Goal: Task Accomplishment & Management: Complete application form

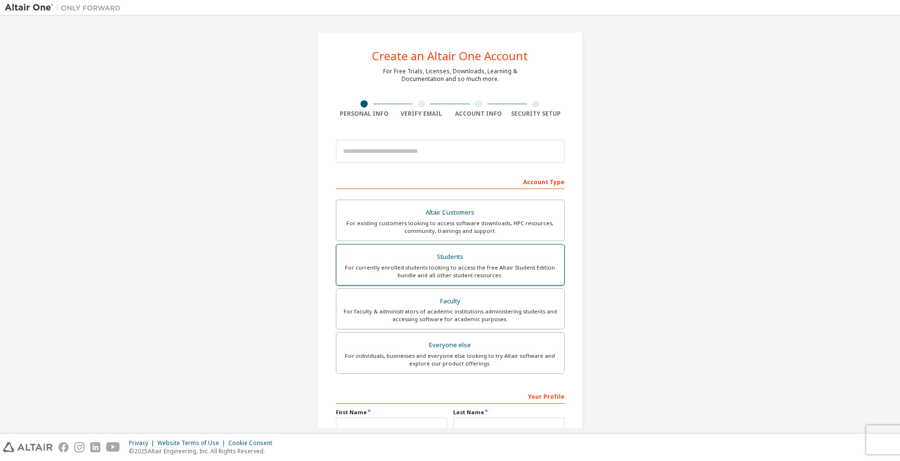
click at [413, 262] on div "Students" at bounding box center [450, 257] width 216 height 14
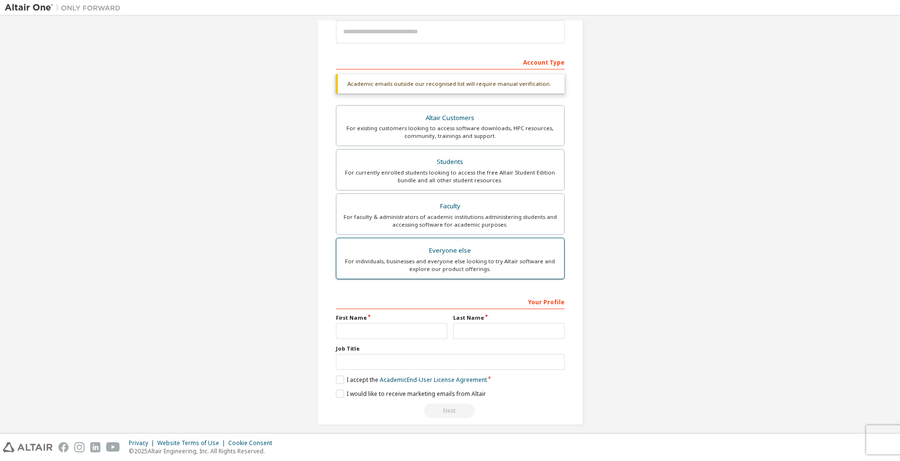
scroll to position [128, 0]
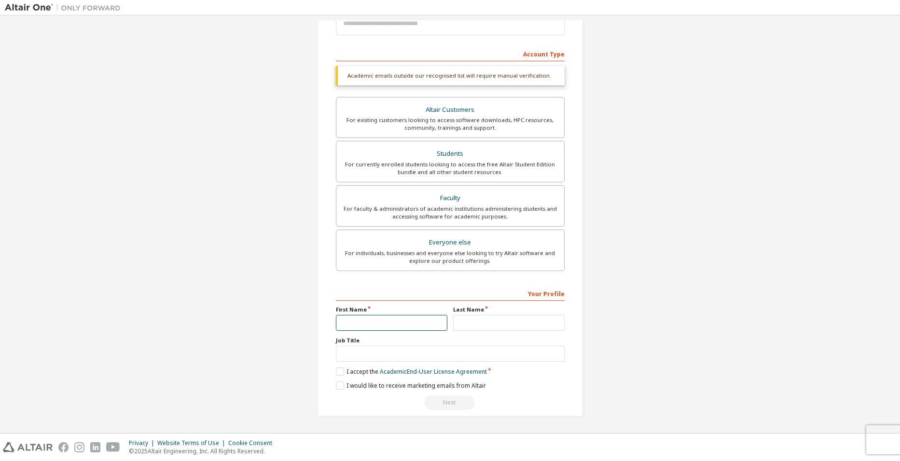
click at [350, 330] on input "text" at bounding box center [391, 323] width 111 height 16
type input "***"
click at [468, 324] on input "text" at bounding box center [508, 324] width 111 height 16
type input "*******"
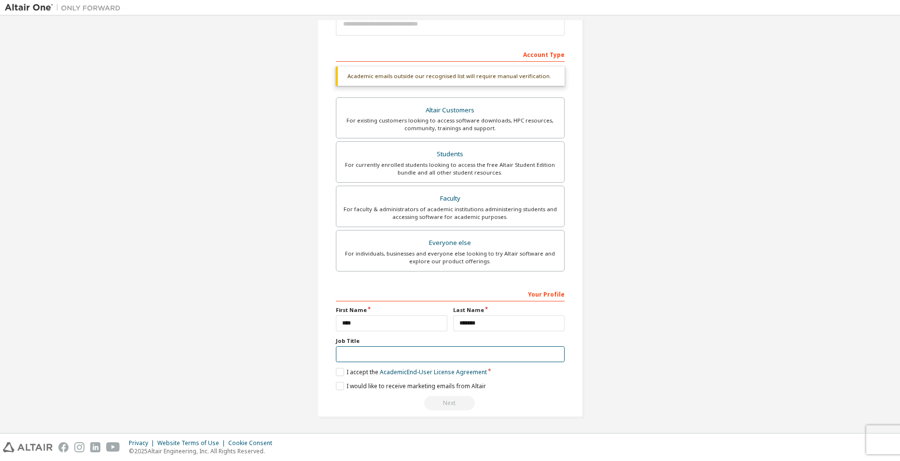
click at [342, 353] on input "text" at bounding box center [450, 355] width 229 height 16
type input "*******"
click at [342, 372] on label "I accept the Academic End-User License Agreement" at bounding box center [411, 372] width 151 height 8
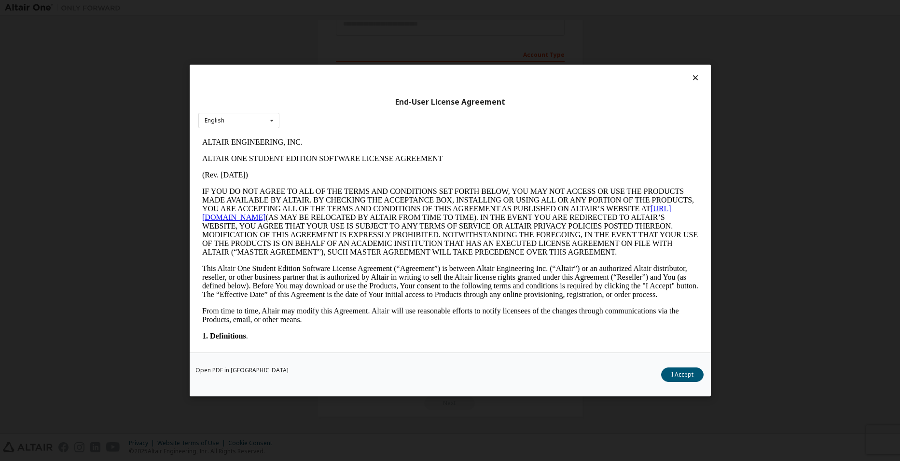
scroll to position [0, 0]
click at [696, 75] on icon at bounding box center [695, 77] width 10 height 9
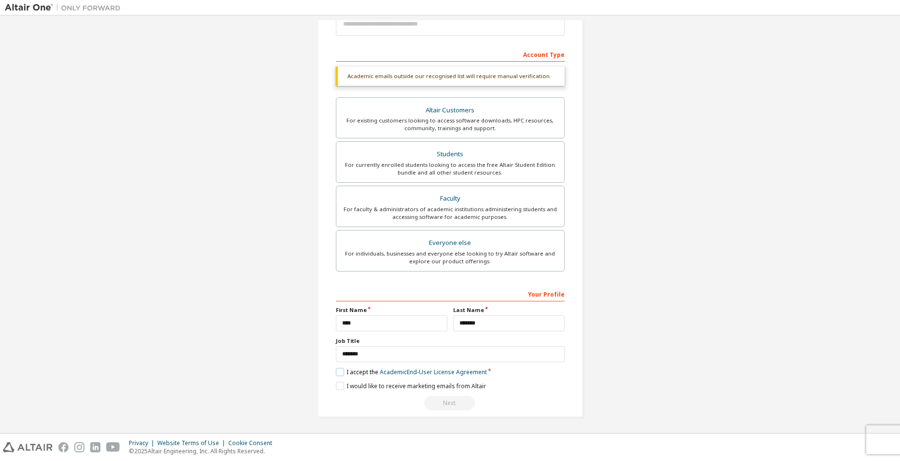
click at [338, 373] on label "I accept the Academic End-User License Agreement" at bounding box center [411, 372] width 151 height 8
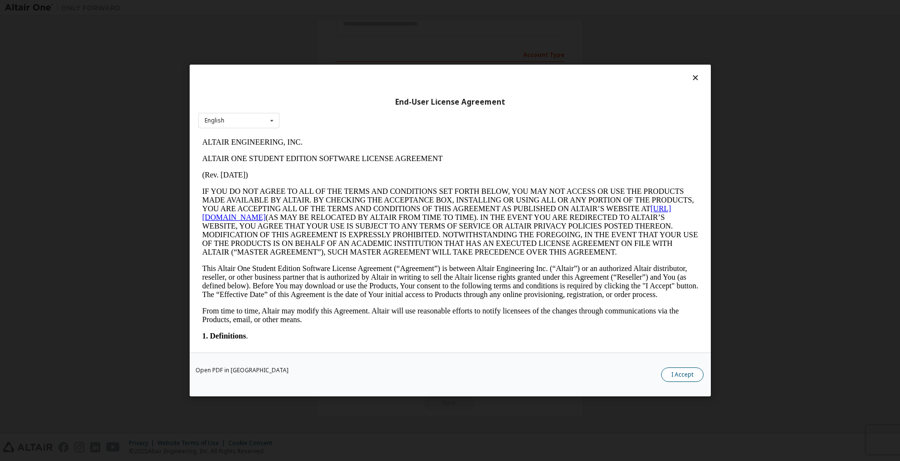
click at [691, 377] on button "I Accept" at bounding box center [682, 375] width 42 height 14
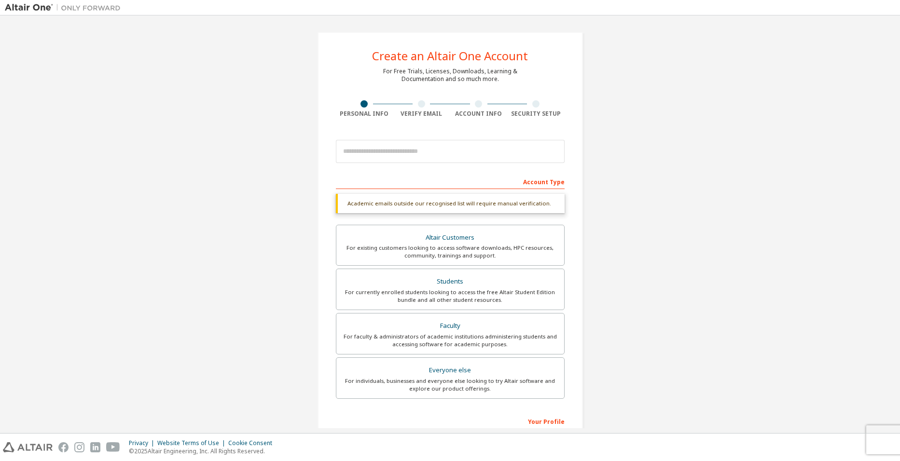
click at [390, 200] on div "Academic emails outside our recognised list will require manual verification." at bounding box center [450, 203] width 229 height 19
click at [403, 150] on input "email" at bounding box center [450, 151] width 229 height 23
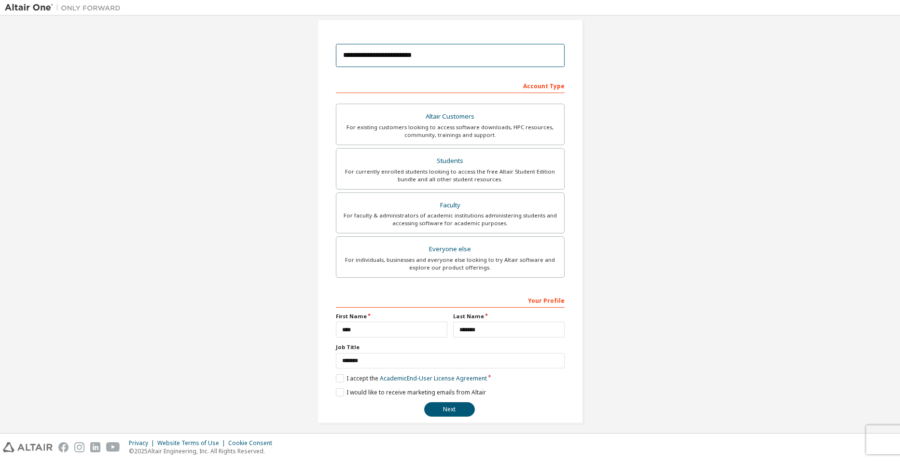
scroll to position [103, 0]
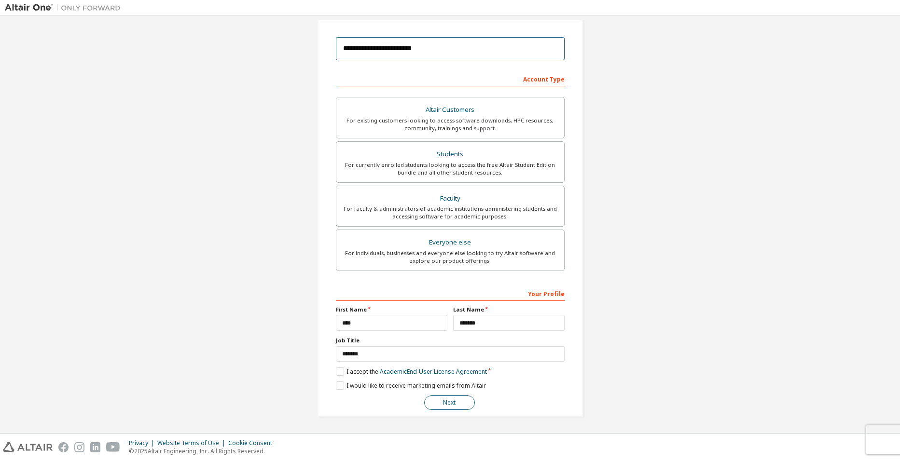
type input "**********"
click at [439, 404] on button "Next" at bounding box center [449, 403] width 51 height 14
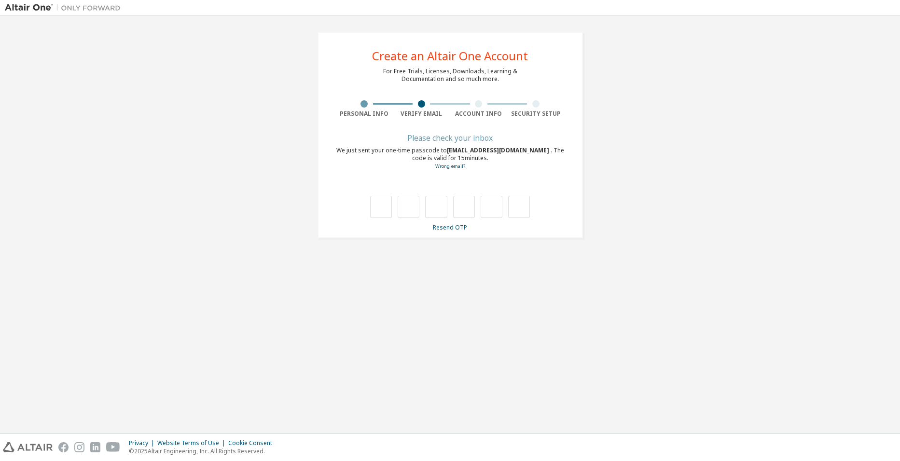
scroll to position [0, 0]
type input "*"
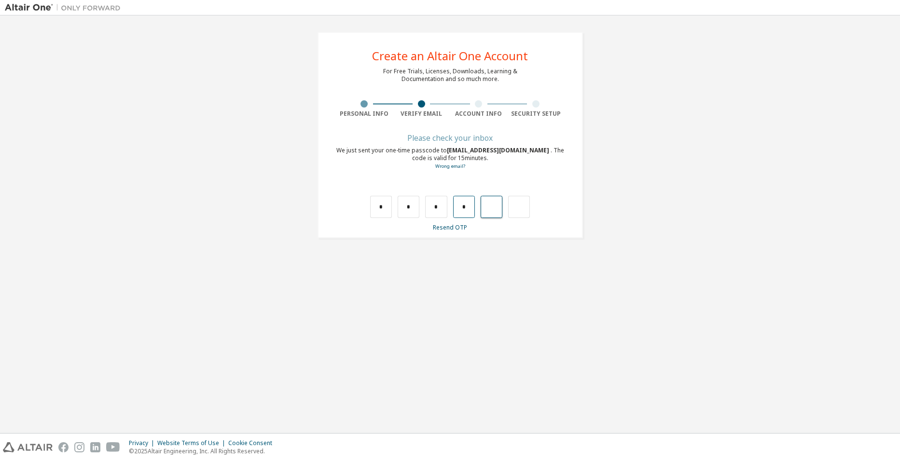
type input "*"
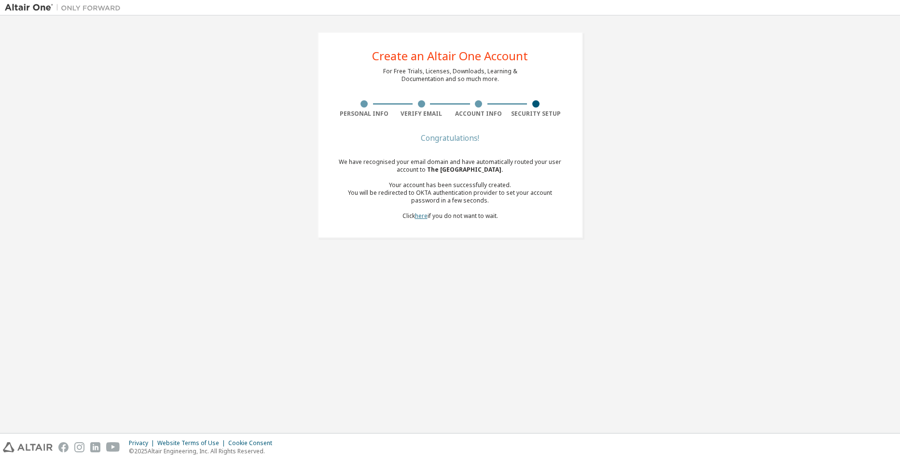
click at [424, 216] on link "here" at bounding box center [421, 216] width 13 height 8
